Goal: Navigation & Orientation: Find specific page/section

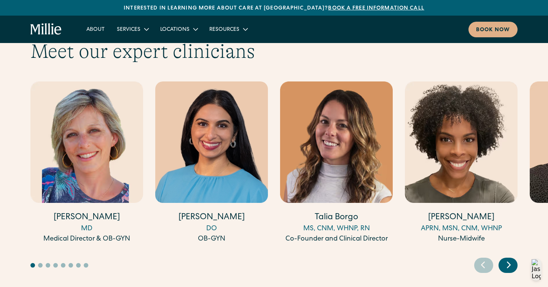
scroll to position [2099, 0]
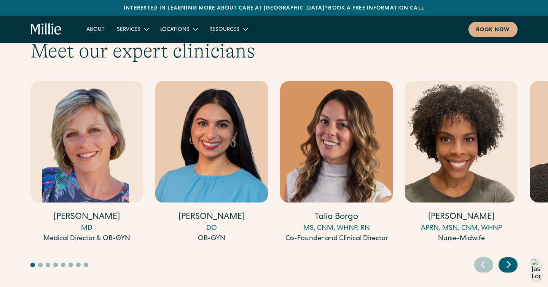
click at [506, 258] on icon "Next slide" at bounding box center [508, 264] width 11 height 12
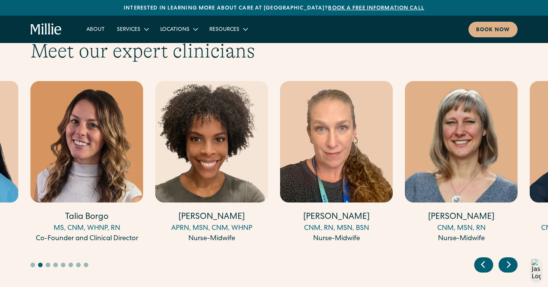
click at [506, 258] on icon "Next slide" at bounding box center [508, 264] width 11 height 12
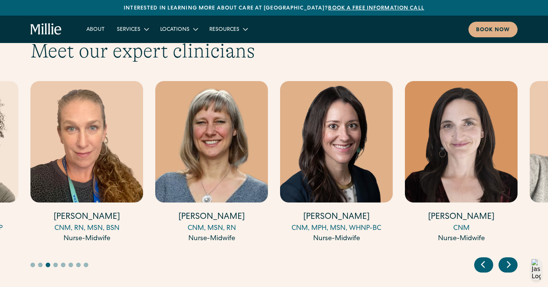
click at [506, 258] on icon "Next slide" at bounding box center [508, 264] width 11 height 12
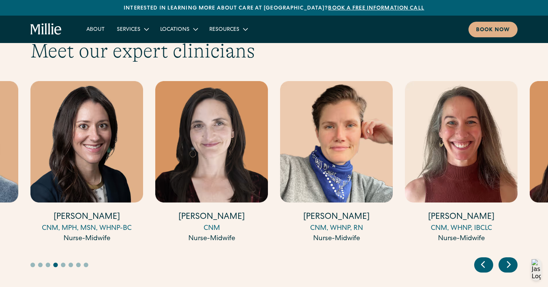
click at [506, 258] on icon "Next slide" at bounding box center [508, 264] width 11 height 12
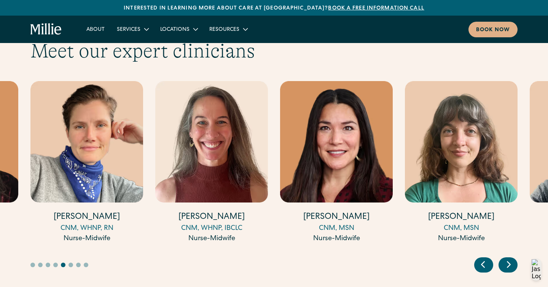
click at [506, 258] on icon "Next slide" at bounding box center [508, 264] width 11 height 12
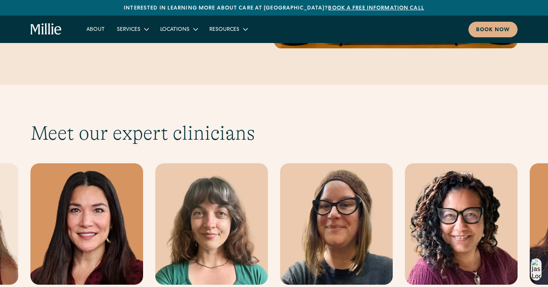
scroll to position [2095, 0]
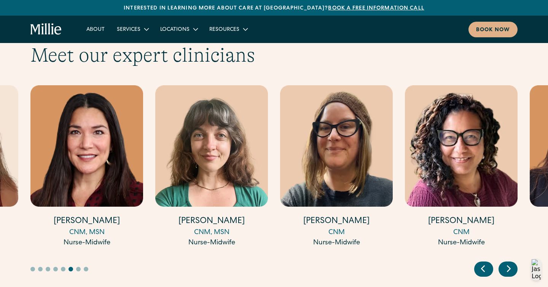
click at [34, 267] on button "Go to slide 1" at bounding box center [32, 269] width 5 height 5
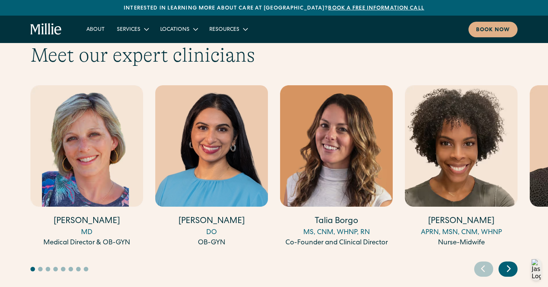
click at [508, 261] on div "Next slide" at bounding box center [507, 268] width 19 height 15
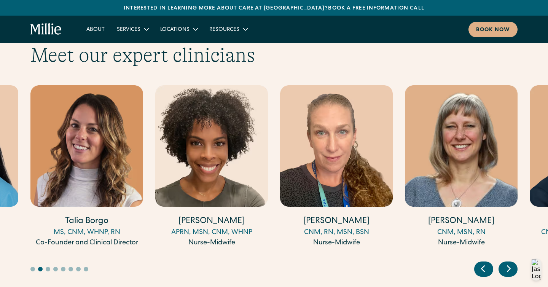
click at [508, 261] on div "Next slide" at bounding box center [507, 268] width 19 height 15
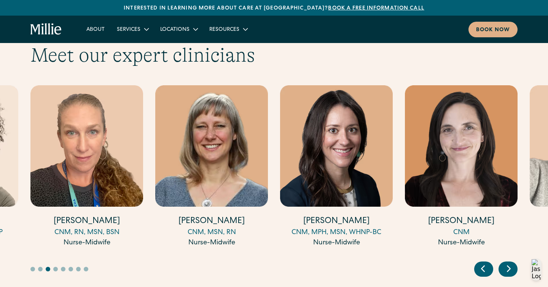
click at [504, 262] on icon "Next slide" at bounding box center [508, 268] width 11 height 12
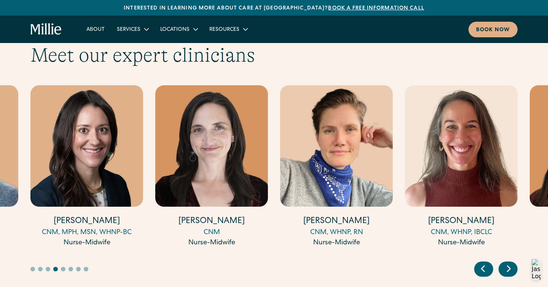
click at [504, 262] on icon "Next slide" at bounding box center [508, 268] width 11 height 12
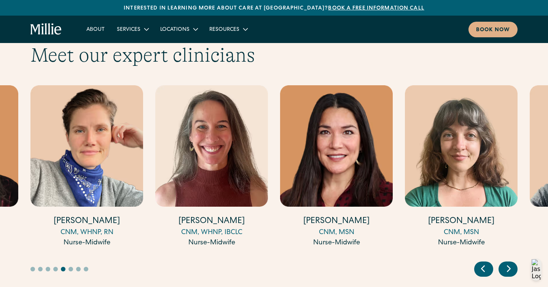
click at [504, 262] on icon "Next slide" at bounding box center [508, 268] width 11 height 12
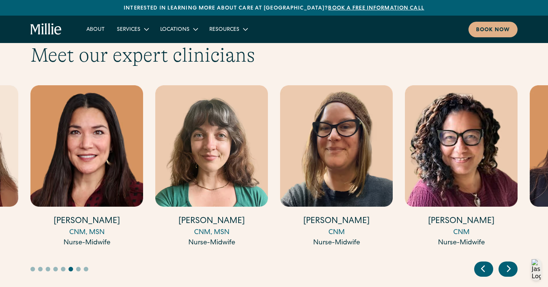
click at [504, 262] on icon "Next slide" at bounding box center [508, 268] width 11 height 12
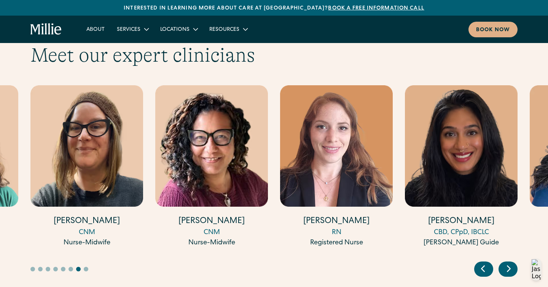
click at [504, 262] on icon "Next slide" at bounding box center [508, 268] width 11 height 12
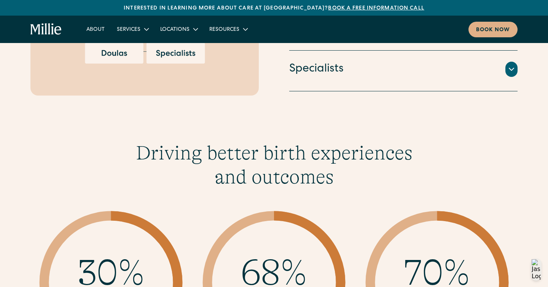
scroll to position [649, 0]
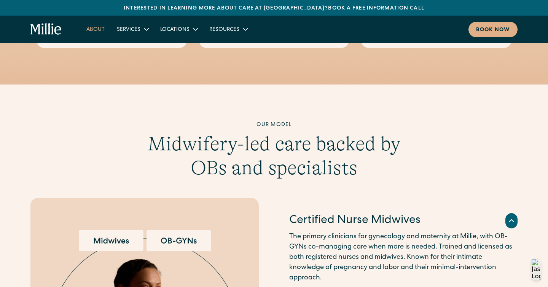
click at [95, 29] on link "About" at bounding box center [95, 29] width 30 height 13
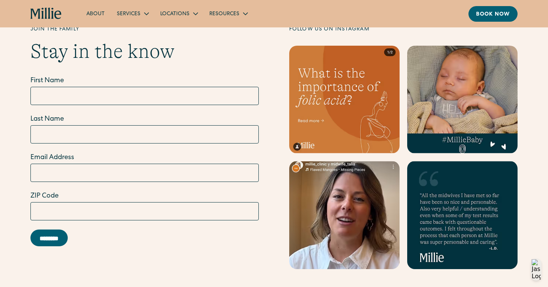
scroll to position [2331, 0]
